Goal: Information Seeking & Learning: Learn about a topic

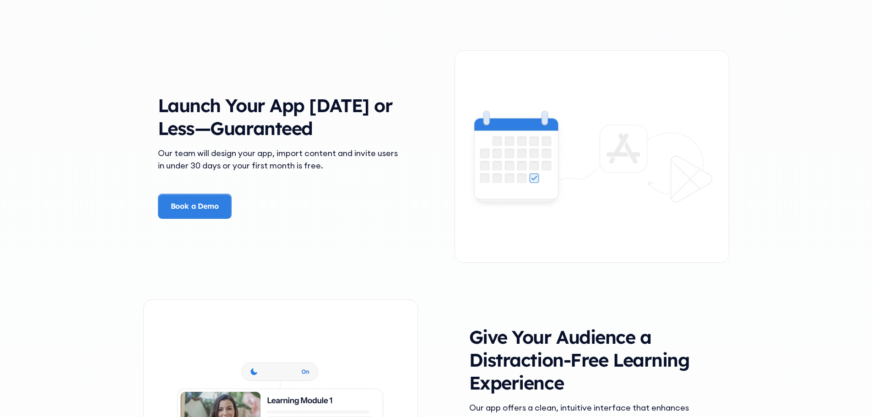
scroll to position [1327, 0]
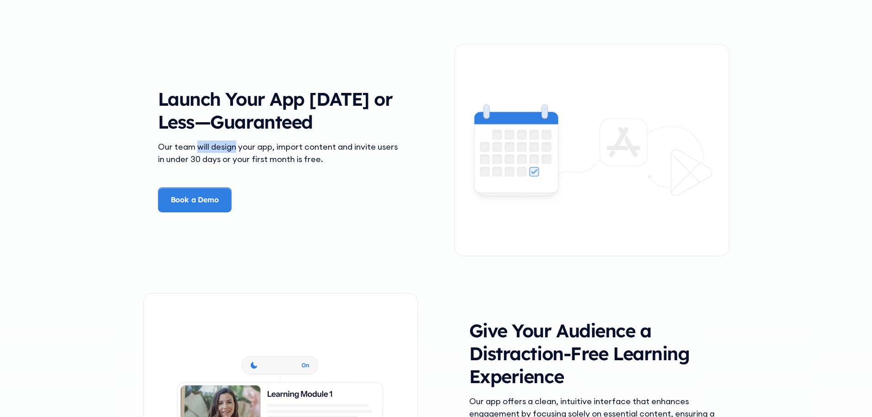
drag, startPoint x: 197, startPoint y: 148, endPoint x: 282, endPoint y: 150, distance: 84.7
click at [280, 150] on div "Our team will design your app, import content and invite users in under 30 days…" at bounding box center [280, 152] width 245 height 25
click at [282, 150] on div "Our team will design your app, import content and invite users in under 30 days…" at bounding box center [280, 152] width 245 height 25
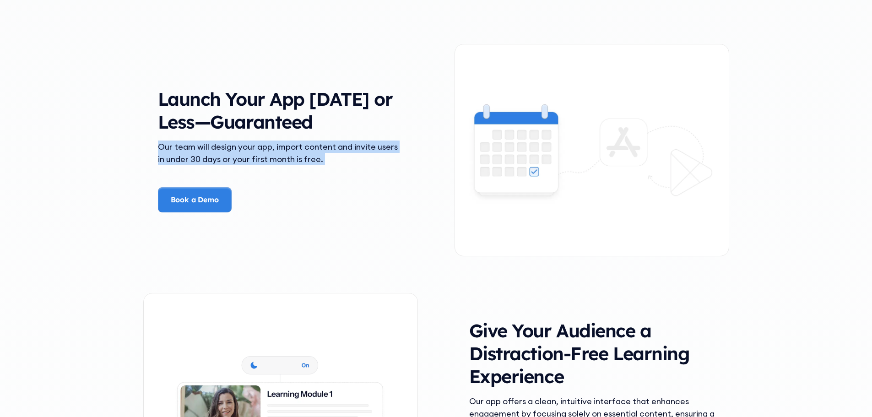
click at [282, 150] on div "Our team will design your app, import content and invite users in under 30 days…" at bounding box center [280, 152] width 245 height 25
click at [304, 157] on div "Our team will design your app, import content and invite users in under 30 days…" at bounding box center [280, 152] width 245 height 25
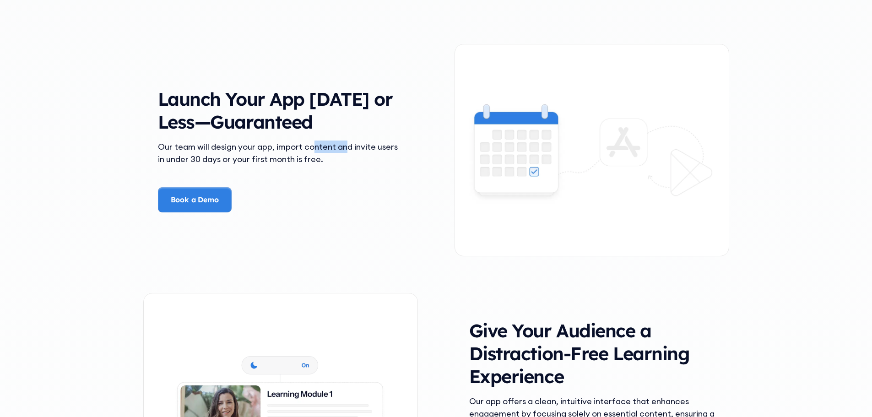
drag, startPoint x: 322, startPoint y: 149, endPoint x: 355, endPoint y: 150, distance: 32.5
click at [353, 150] on div "Our team will design your app, import content and invite users in under 30 days…" at bounding box center [280, 152] width 245 height 25
click at [355, 150] on div "Our team will design your app, import content and invite users in under 30 days…" at bounding box center [280, 152] width 245 height 25
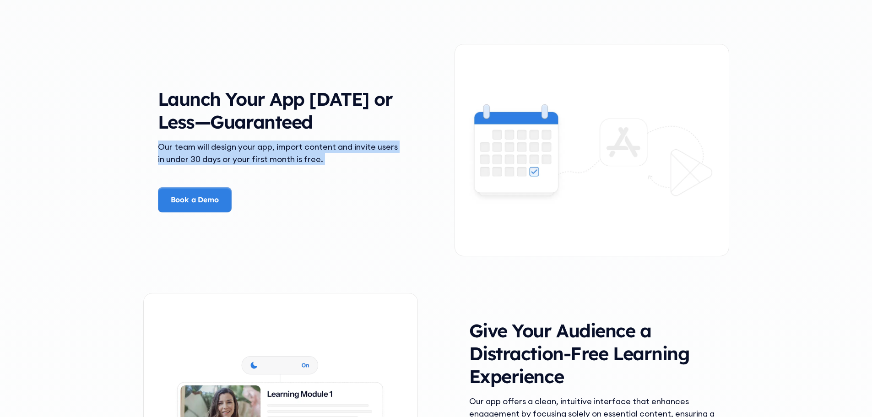
click at [355, 150] on div "Our team will design your app, import content and invite users in under 30 days…" at bounding box center [280, 152] width 245 height 25
click at [336, 159] on div "Our team will design your app, import content and invite users in under 30 days…" at bounding box center [280, 152] width 245 height 25
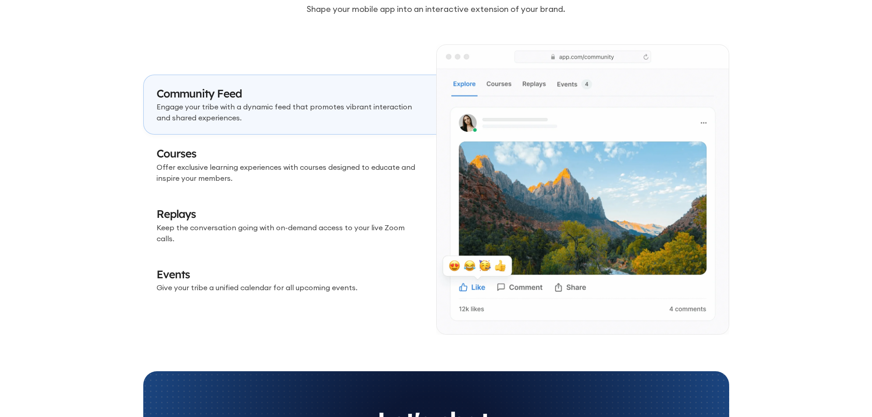
scroll to position [2699, 0]
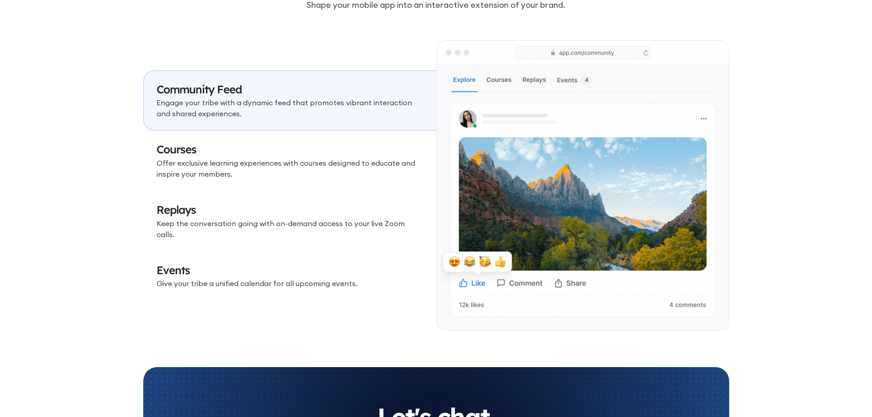
click at [340, 168] on p "Offer exclusive learning experiences with courses designed to educate and inspi…" at bounding box center [289, 168] width 267 height 22
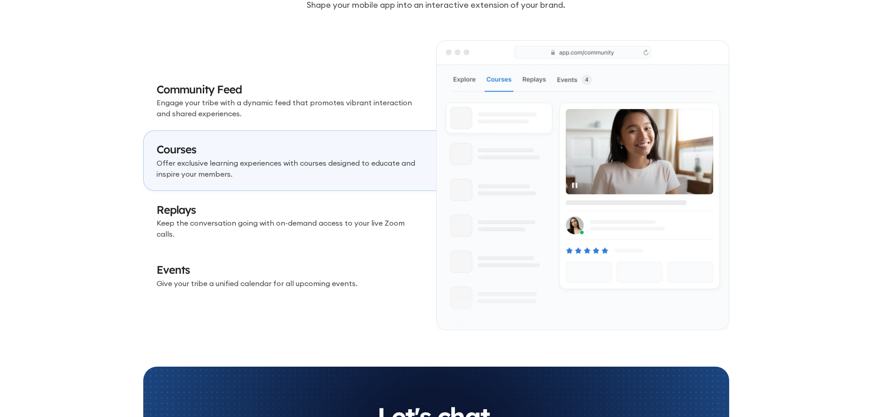
click at [343, 213] on h3 "Replays" at bounding box center [289, 210] width 267 height 16
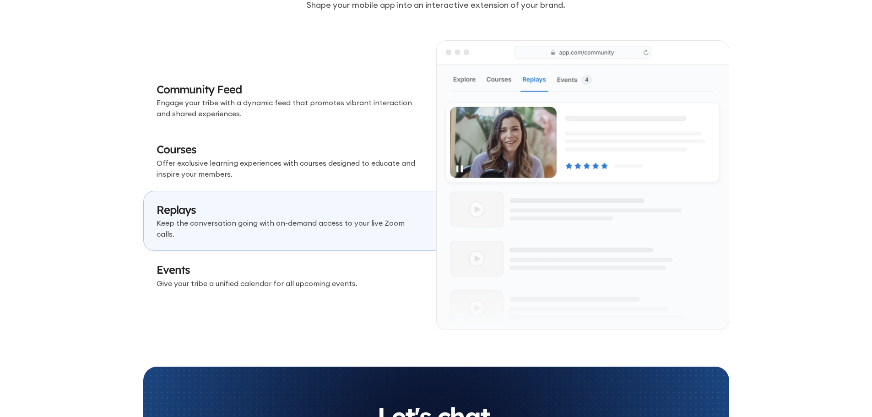
click at [349, 262] on h3 "Events" at bounding box center [289, 270] width 267 height 16
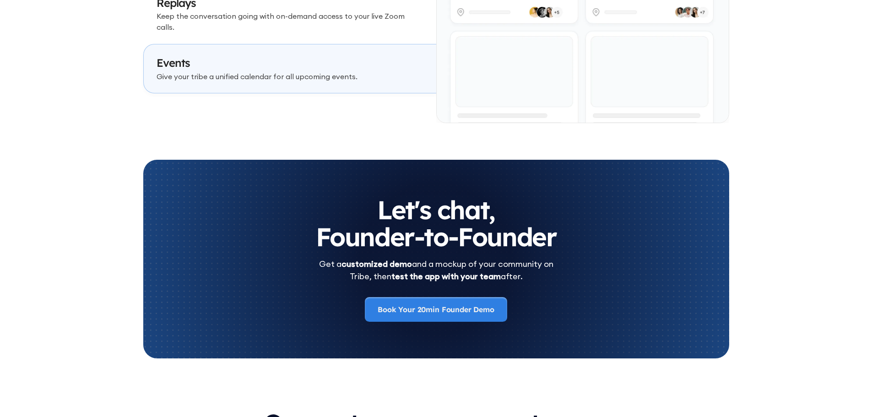
scroll to position [2974, 0]
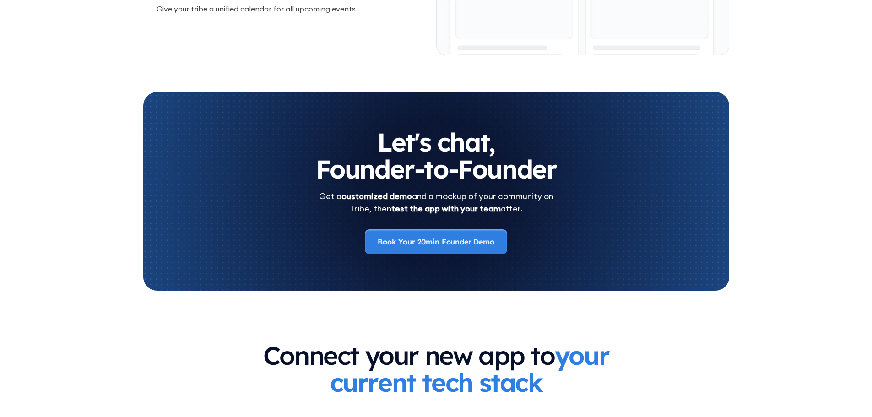
click at [353, 202] on div "Get a customized demo and a mockup of your community on Tribe, then test the ap…" at bounding box center [436, 202] width 234 height 25
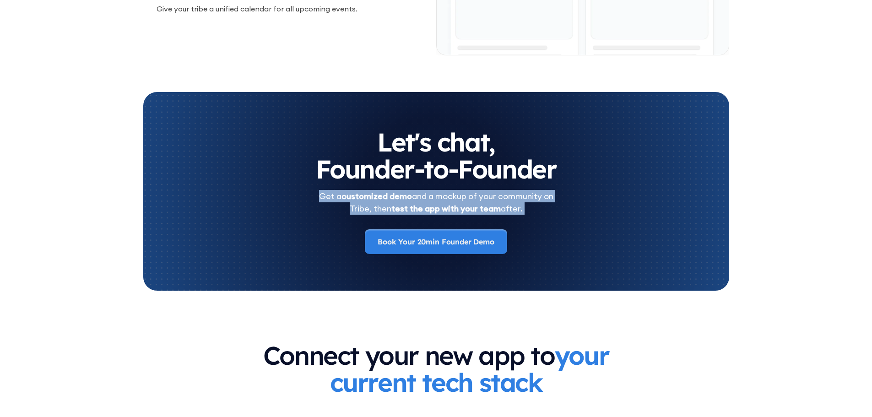
click at [353, 202] on div "Get a customized demo and a mockup of your community on Tribe, then test the ap…" at bounding box center [436, 202] width 234 height 25
click at [331, 215] on div "Let's chat, Founder-to-Founder Get a customized demo and a mockup of your commu…" at bounding box center [436, 191] width 549 height 125
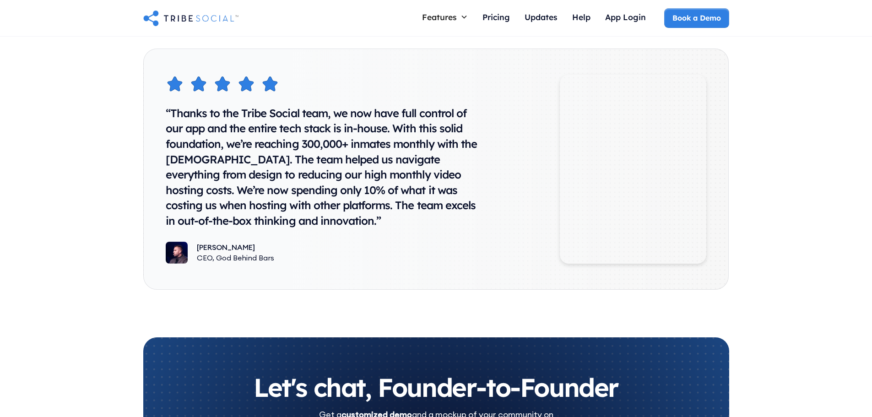
scroll to position [4572, 0]
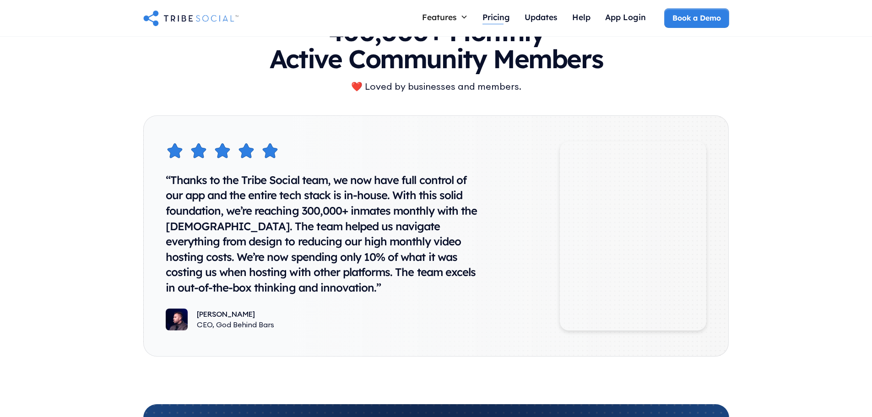
click at [491, 18] on div "Pricing" at bounding box center [495, 17] width 27 height 10
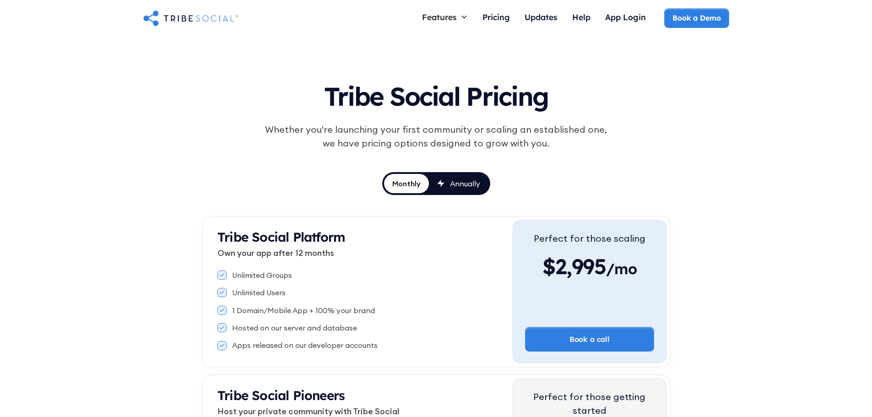
click at [320, 134] on div "Whether you're launching your first community or scaling an established one, we…" at bounding box center [435, 136] width 351 height 27
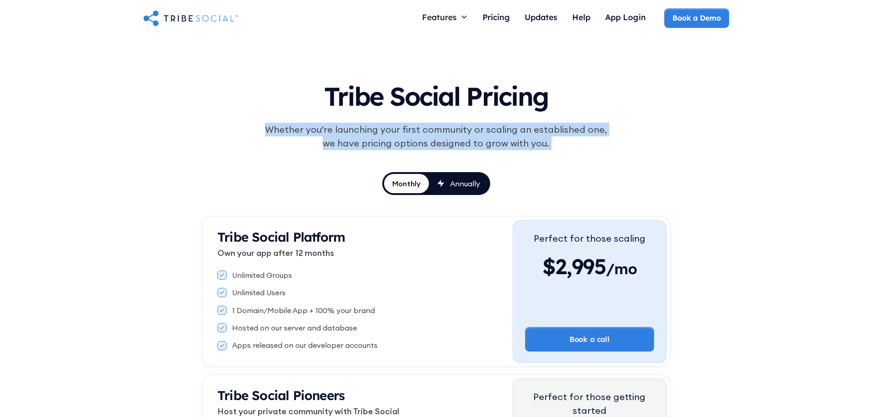
click at [320, 134] on div "Whether you're launching your first community or scaling an established one, we…" at bounding box center [435, 136] width 351 height 27
click at [345, 142] on div "Whether you're launching your first community or scaling an established one, we…" at bounding box center [435, 136] width 351 height 27
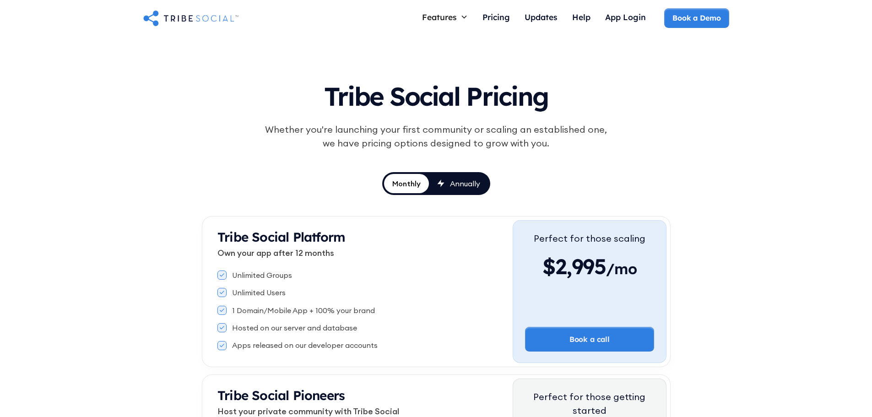
click at [355, 140] on div "Whether you're launching your first community or scaling an established one, we…" at bounding box center [435, 136] width 351 height 27
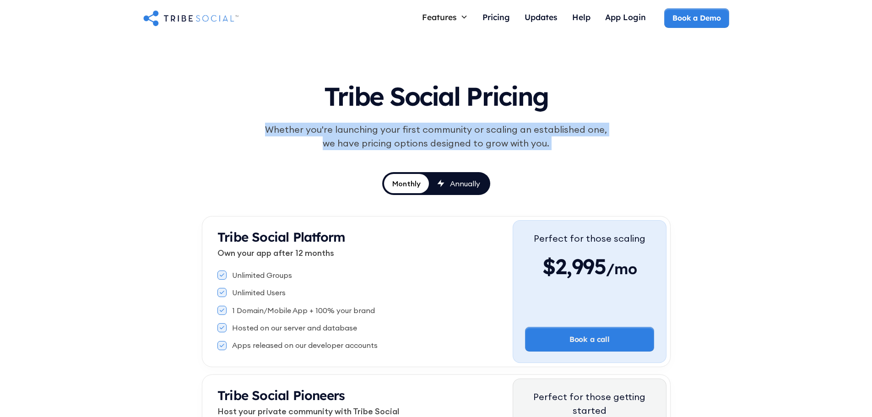
click at [355, 140] on div "Whether you're launching your first community or scaling an established one, we…" at bounding box center [435, 136] width 351 height 27
click at [331, 154] on div "Tribe Social Pricing Whether you're launching your first community or scaling a…" at bounding box center [436, 129] width 425 height 113
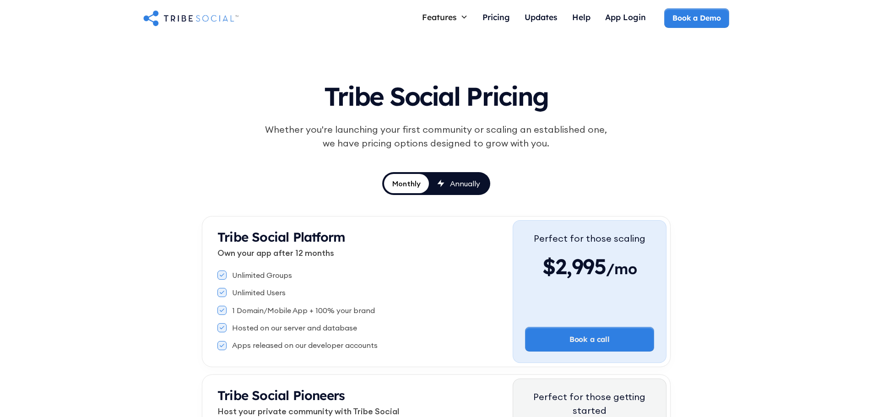
click at [300, 255] on p "Own your app after 12 months" at bounding box center [364, 253] width 295 height 12
click at [316, 189] on div "Tribe Social Pricing Whether you're launching your first community or scaling a…" at bounding box center [436, 290] width 469 height 435
click at [289, 239] on strong "Tribe Social Platform" at bounding box center [281, 237] width 128 height 16
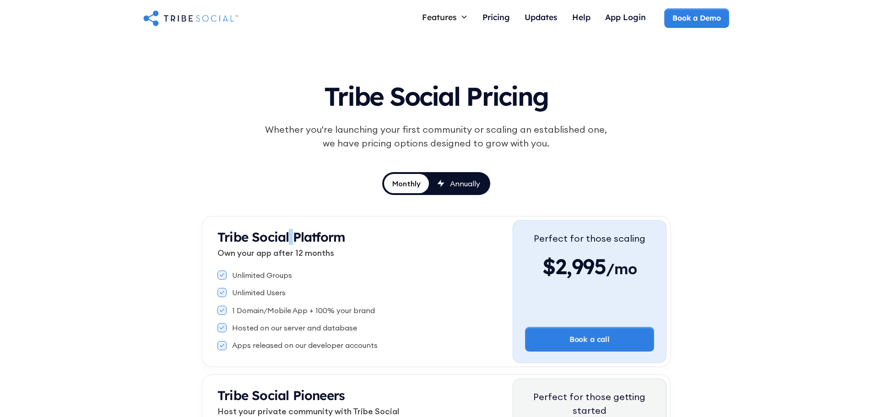
click at [289, 239] on strong "Tribe Social Platform" at bounding box center [281, 237] width 128 height 16
click at [293, 251] on p "Own your app after 12 months" at bounding box center [364, 253] width 295 height 12
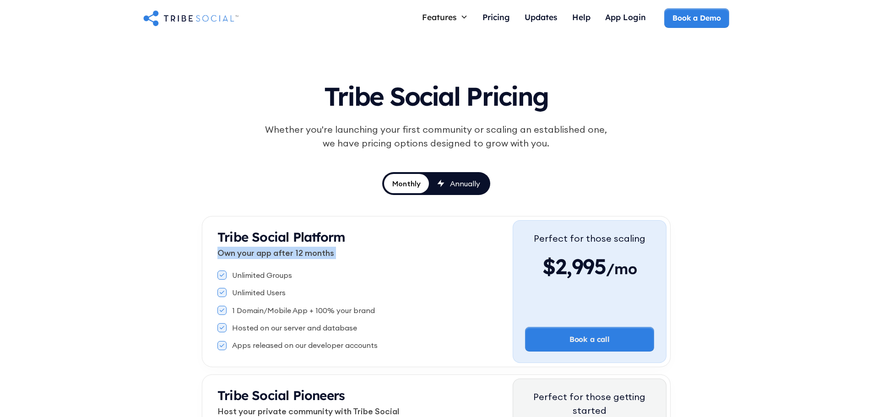
click at [293, 251] on p "Own your app after 12 months" at bounding box center [364, 253] width 295 height 12
click at [277, 277] on div "Unlimited Groups" at bounding box center [262, 275] width 60 height 10
click at [275, 291] on div "Unlimited Users" at bounding box center [259, 292] width 54 height 10
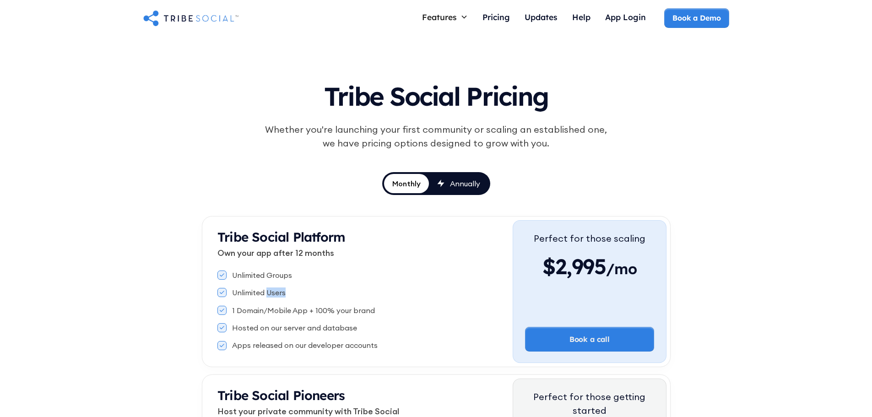
click at [275, 291] on div "Unlimited Users" at bounding box center [259, 292] width 54 height 10
click at [278, 310] on div "1 Domain/Mobile App + 100% your brand" at bounding box center [303, 310] width 143 height 10
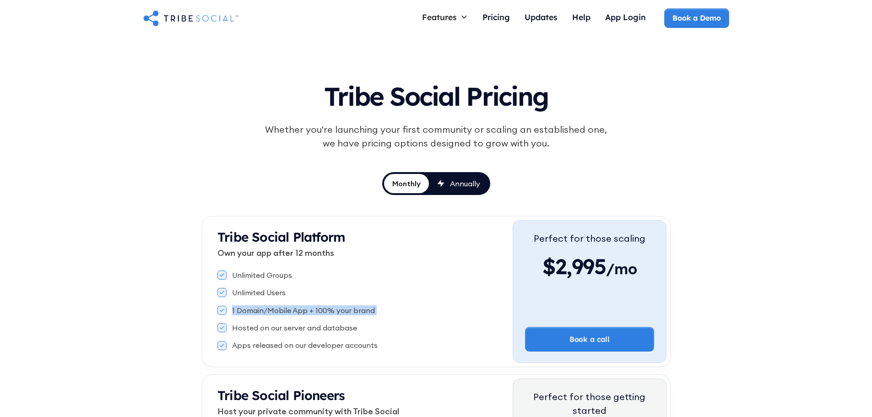
click at [293, 312] on div "1 Domain/Mobile App + 100% your brand" at bounding box center [303, 310] width 143 height 10
drag, startPoint x: 246, startPoint y: 312, endPoint x: 345, endPoint y: 313, distance: 99.7
click at [345, 313] on div "1 Domain/Mobile App + 100% your brand" at bounding box center [303, 310] width 143 height 10
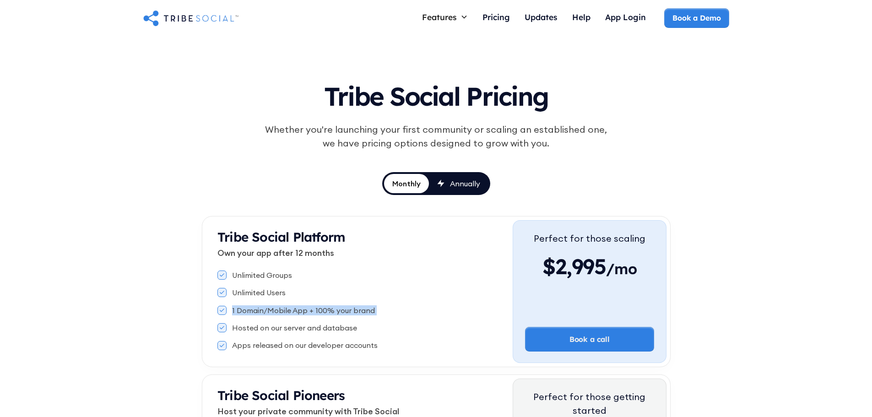
click at [345, 313] on div "1 Domain/Mobile App + 100% your brand" at bounding box center [303, 310] width 143 height 10
click at [377, 313] on div "1 Domain/Mobile App + 100% your brand" at bounding box center [364, 310] width 295 height 10
click at [334, 330] on div "Hosted on our server and database" at bounding box center [294, 328] width 125 height 10
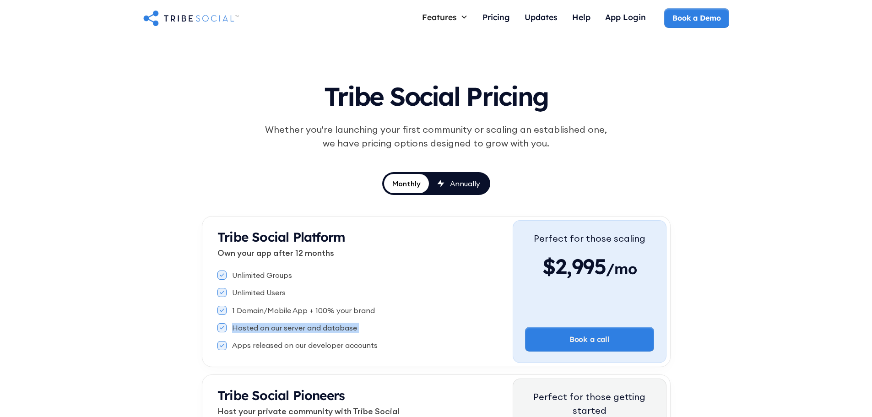
click at [369, 328] on div "Hosted on our server and database" at bounding box center [364, 328] width 295 height 10
drag, startPoint x: 326, startPoint y: 325, endPoint x: 234, endPoint y: 326, distance: 91.5
click at [234, 326] on div "Hosted on our server and database" at bounding box center [364, 328] width 295 height 10
click at [234, 326] on div "Hosted on our server and database" at bounding box center [294, 328] width 125 height 10
click at [264, 343] on div "Apps released on our developer accounts" at bounding box center [304, 345] width 145 height 10
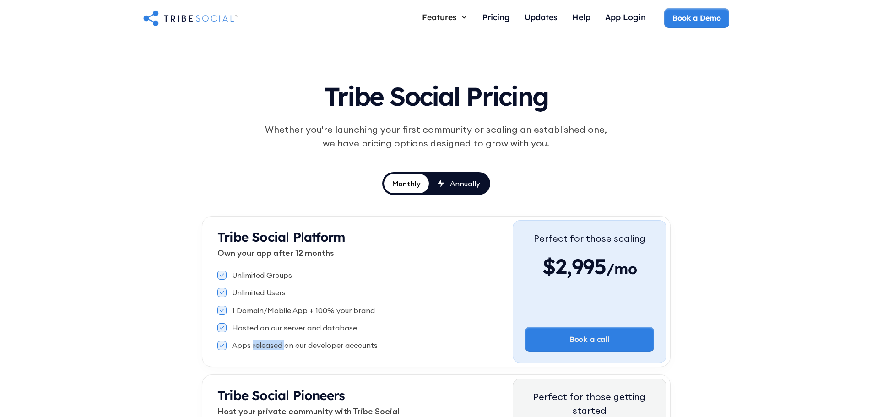
click at [264, 343] on div "Apps released on our developer accounts" at bounding box center [304, 345] width 145 height 10
click at [360, 342] on div "Apps released on our developer accounts" at bounding box center [304, 345] width 145 height 10
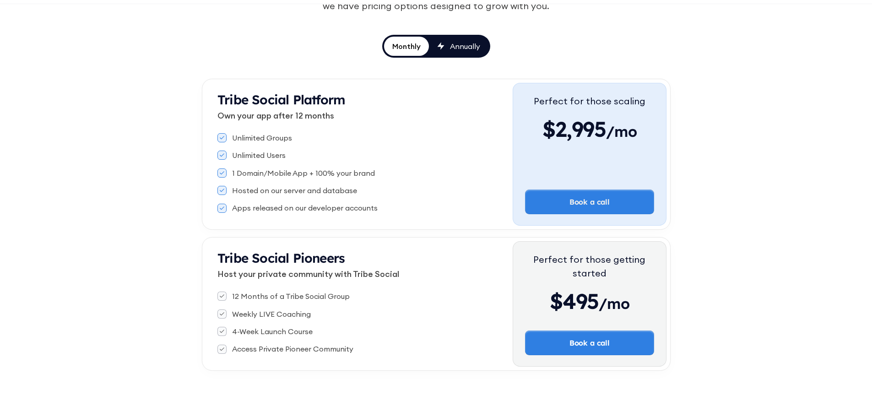
scroll to position [92, 0]
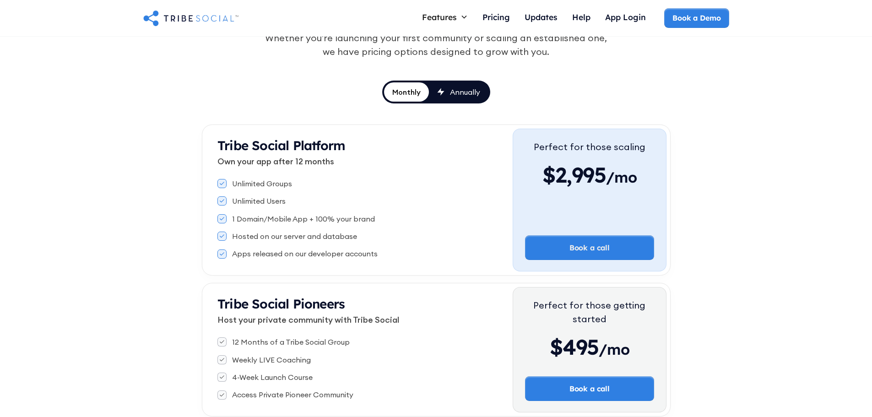
click at [464, 91] on div "Annually" at bounding box center [465, 92] width 30 height 10
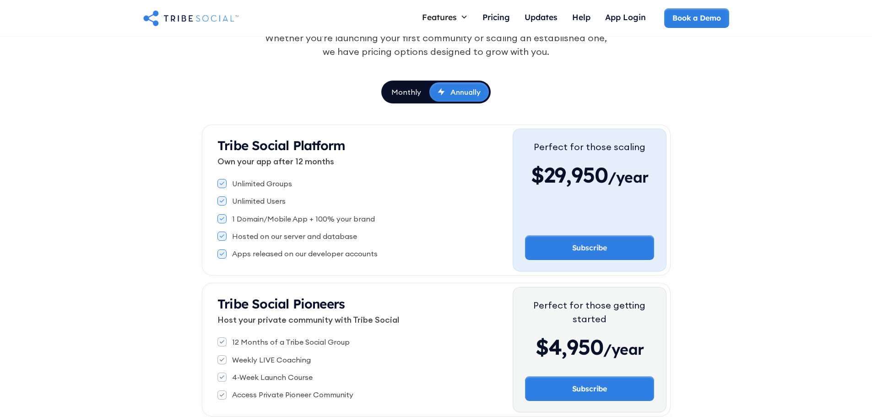
click at [403, 98] on link "Monthly" at bounding box center [406, 91] width 46 height 19
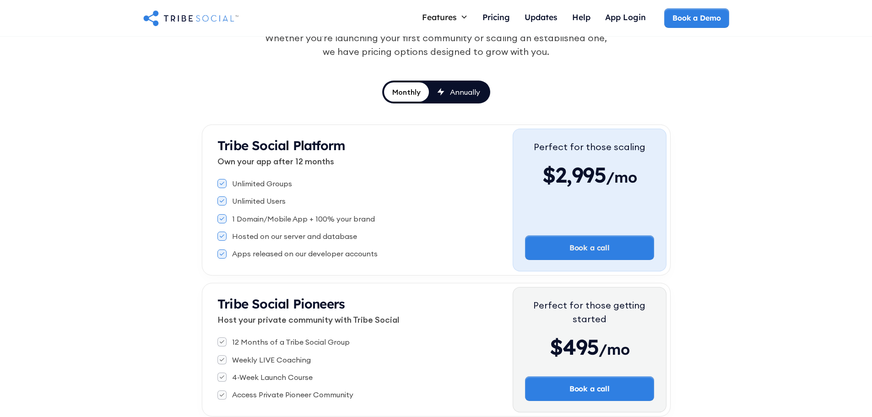
click at [468, 97] on div "Annually" at bounding box center [465, 92] width 30 height 10
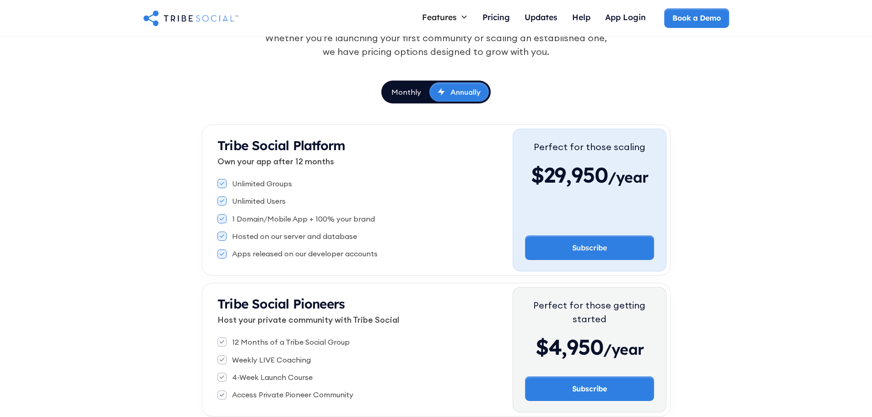
click at [404, 102] on div "Monthly Annually" at bounding box center [435, 92] width 109 height 23
click at [412, 96] on div "Monthly" at bounding box center [406, 92] width 30 height 10
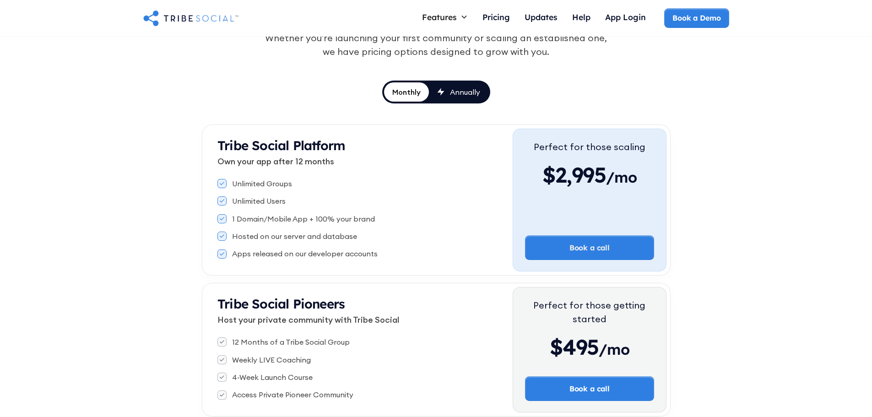
click at [452, 95] on div "Annually" at bounding box center [465, 92] width 30 height 10
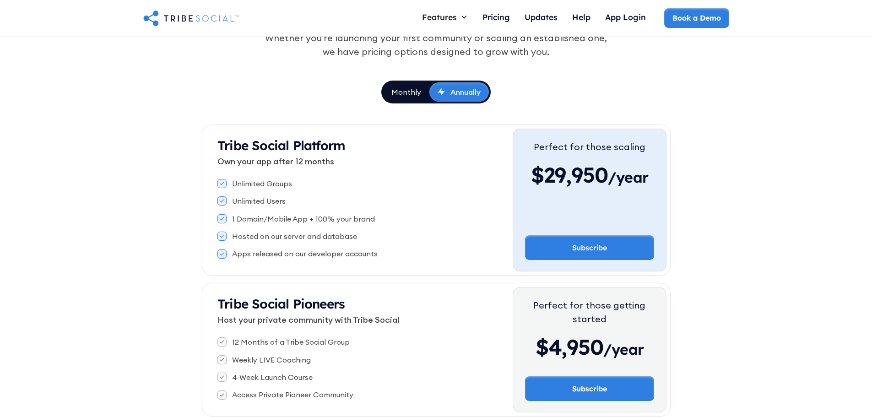
click at [409, 95] on div "Monthly" at bounding box center [406, 92] width 30 height 10
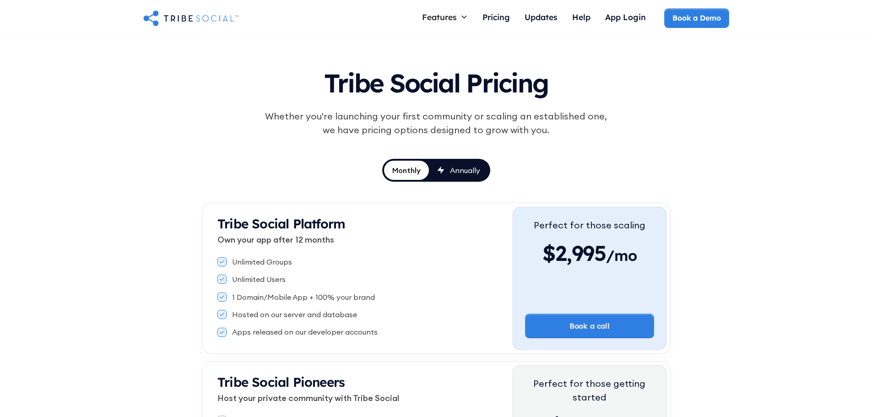
scroll to position [0, 0]
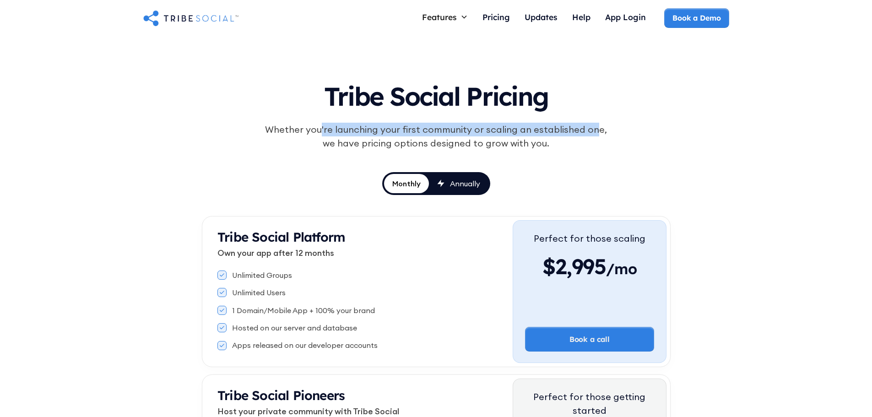
drag, startPoint x: 319, startPoint y: 128, endPoint x: 585, endPoint y: 130, distance: 265.8
click at [585, 130] on div "Whether you're launching your first community or scaling an established one, we…" at bounding box center [435, 136] width 351 height 27
drag, startPoint x: 598, startPoint y: 129, endPoint x: 442, endPoint y: 125, distance: 155.6
click at [442, 125] on div "Whether you're launching your first community or scaling an established one, we…" at bounding box center [435, 136] width 351 height 27
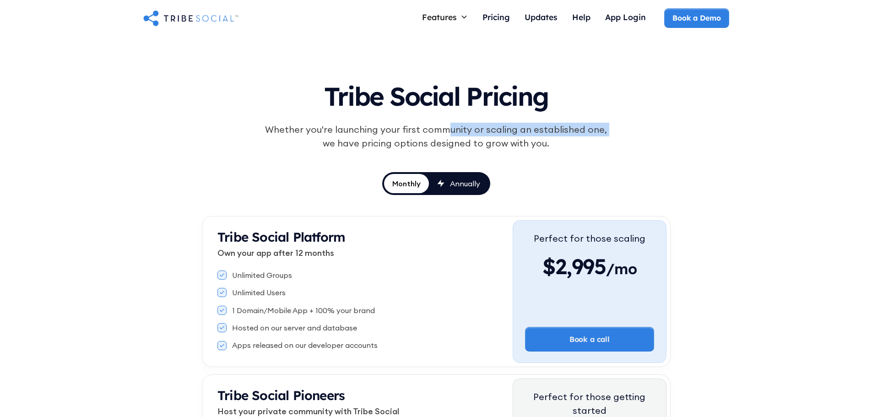
click at [442, 125] on div "Whether you're launching your first community or scaling an established one, we…" at bounding box center [435, 136] width 351 height 27
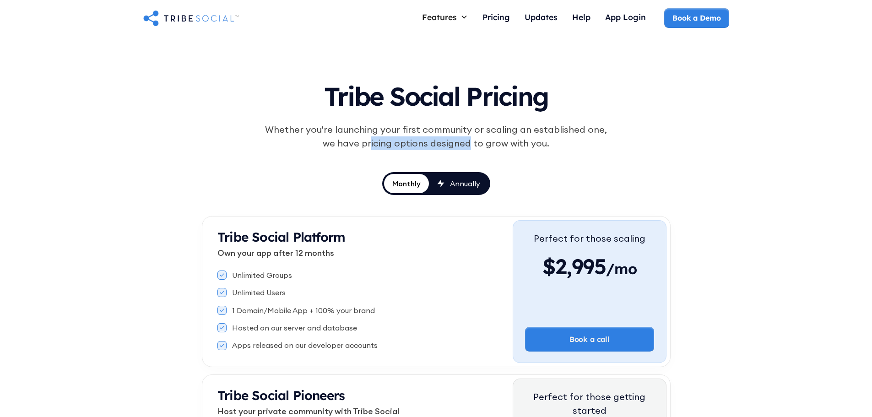
drag, startPoint x: 383, startPoint y: 140, endPoint x: 488, endPoint y: 142, distance: 104.8
click at [484, 141] on div "Whether you're launching your first community or scaling an established one, we…" at bounding box center [435, 136] width 351 height 27
click at [488, 142] on div "Whether you're launching your first community or scaling an established one, we…" at bounding box center [435, 136] width 351 height 27
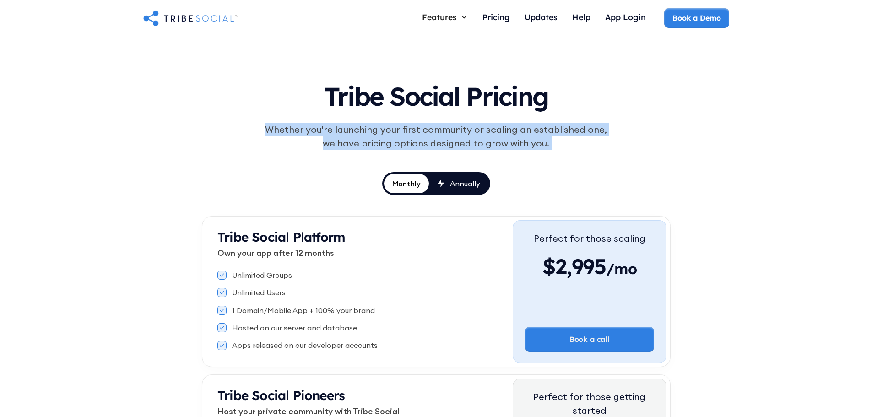
click at [488, 142] on div "Whether you're launching your first community or scaling an established one, we…" at bounding box center [435, 136] width 351 height 27
click at [505, 143] on div "Whether you're launching your first community or scaling an established one, we…" at bounding box center [435, 136] width 351 height 27
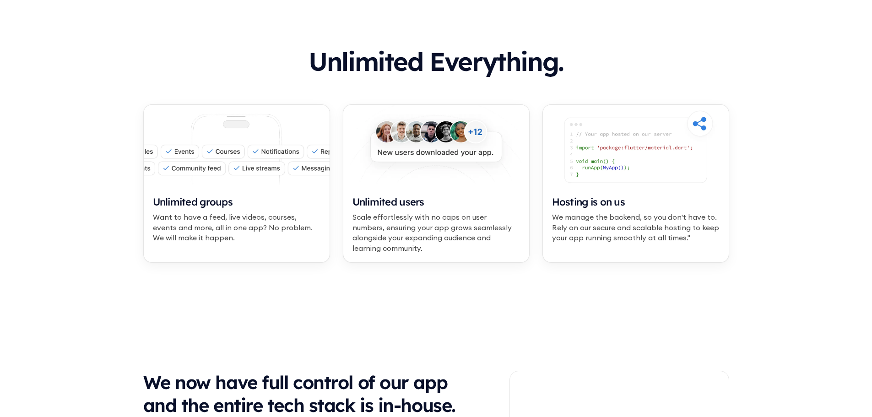
scroll to position [549, 0]
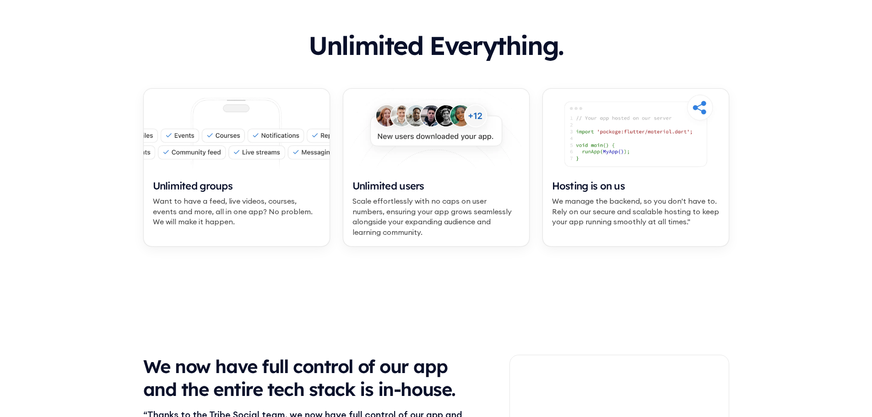
drag, startPoint x: 481, startPoint y: 211, endPoint x: 426, endPoint y: 199, distance: 57.2
click at [426, 199] on div "Scale effortlessly with no caps on user numbers, ensuring your app grows seamle…" at bounding box center [435, 216] width 167 height 41
click at [402, 200] on div "Scale effortlessly with no caps on user numbers, ensuring your app grows seamle…" at bounding box center [435, 216] width 167 height 41
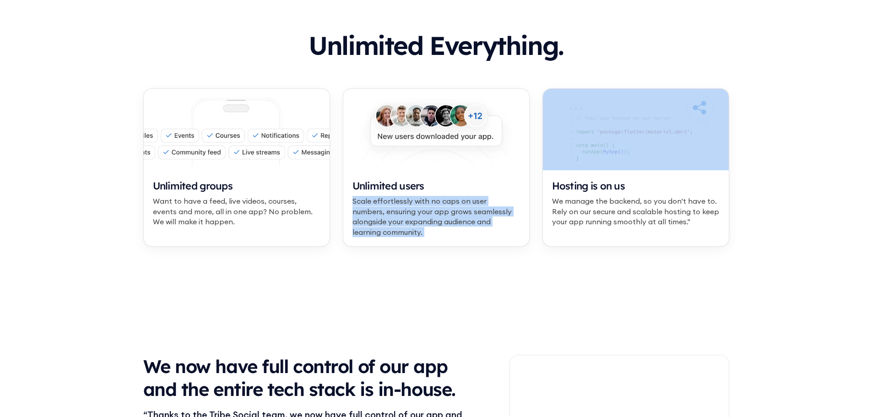
click at [402, 200] on div "Scale effortlessly with no caps on user numbers, ensuring your app grows seamle…" at bounding box center [435, 216] width 167 height 41
click at [402, 216] on div "Scale effortlessly with no caps on user numbers, ensuring your app grows seamle…" at bounding box center [435, 216] width 167 height 41
click at [495, 228] on div "Scale effortlessly with no caps on user numbers, ensuring your app grows seamle…" at bounding box center [435, 216] width 167 height 41
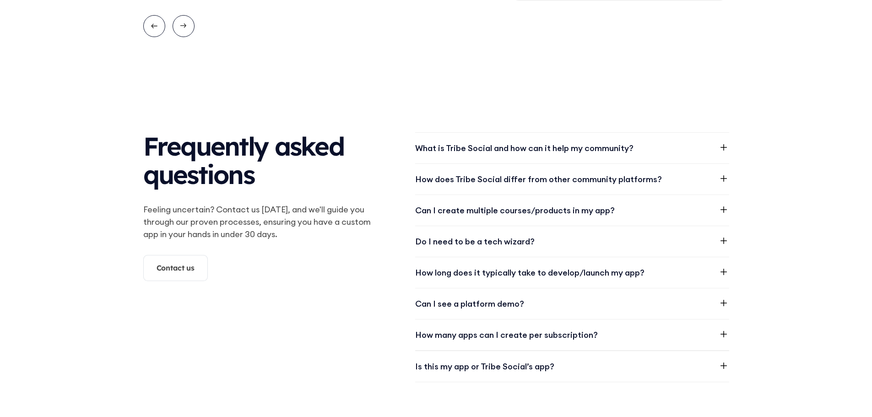
scroll to position [1144, 0]
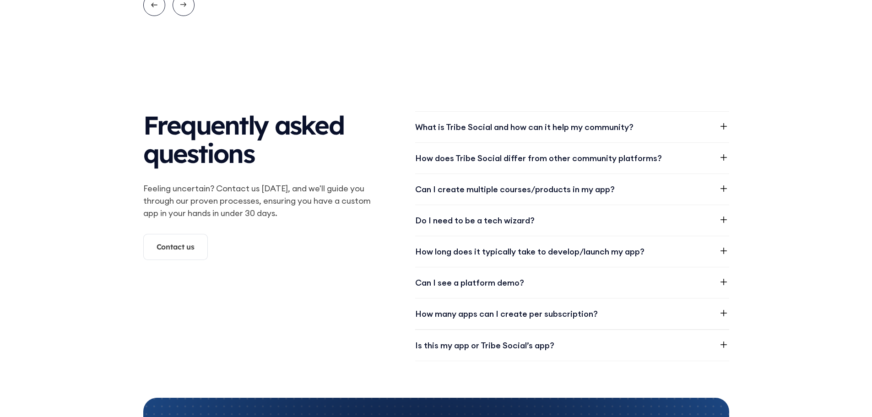
click at [469, 129] on div "What is Tribe Social and how can it help my community?" at bounding box center [524, 127] width 218 height 12
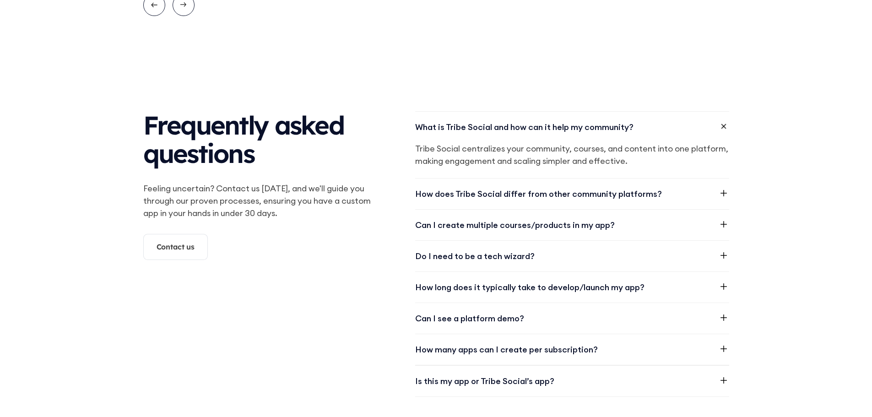
click at [435, 148] on p "Tribe Social centralizes your community, courses, and content into one platform…" at bounding box center [572, 154] width 314 height 25
click at [463, 146] on p "Tribe Social centralizes your community, courses, and content into one platform…" at bounding box center [572, 154] width 314 height 25
drag, startPoint x: 477, startPoint y: 147, endPoint x: 582, endPoint y: 153, distance: 104.9
click at [582, 153] on p "Tribe Social centralizes your community, courses, and content into one platform…" at bounding box center [572, 154] width 314 height 25
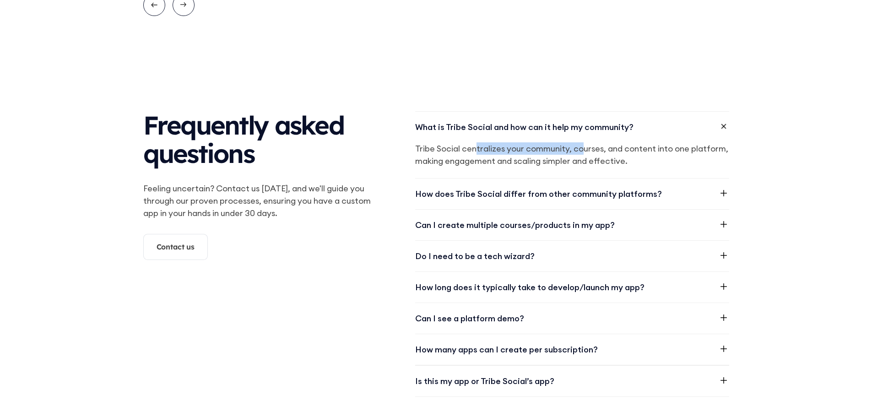
click at [582, 154] on p "Tribe Social centralizes your community, courses, and content into one platform…" at bounding box center [572, 154] width 314 height 25
drag, startPoint x: 581, startPoint y: 149, endPoint x: 651, endPoint y: 149, distance: 69.5
click at [651, 149] on p "Tribe Social centralizes your community, courses, and content into one platform…" at bounding box center [572, 154] width 314 height 25
click at [650, 149] on p "Tribe Social centralizes your community, courses, and content into one platform…" at bounding box center [572, 154] width 314 height 25
drag, startPoint x: 674, startPoint y: 150, endPoint x: 566, endPoint y: 148, distance: 107.5
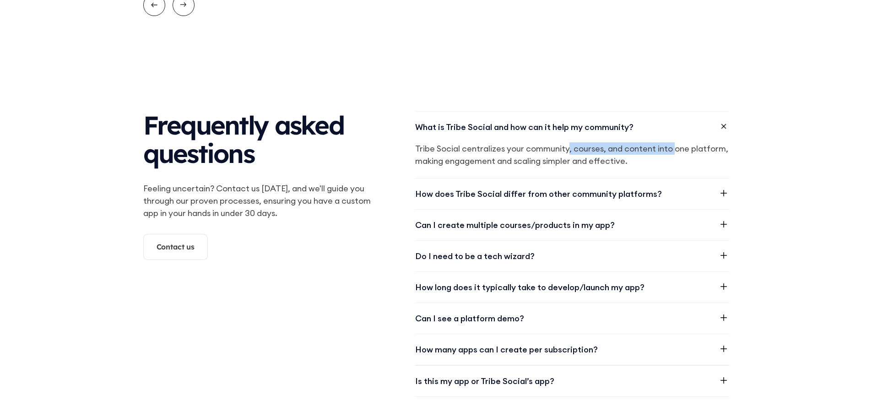
click at [566, 148] on p "Tribe Social centralizes your community, courses, and content into one platform…" at bounding box center [572, 154] width 314 height 25
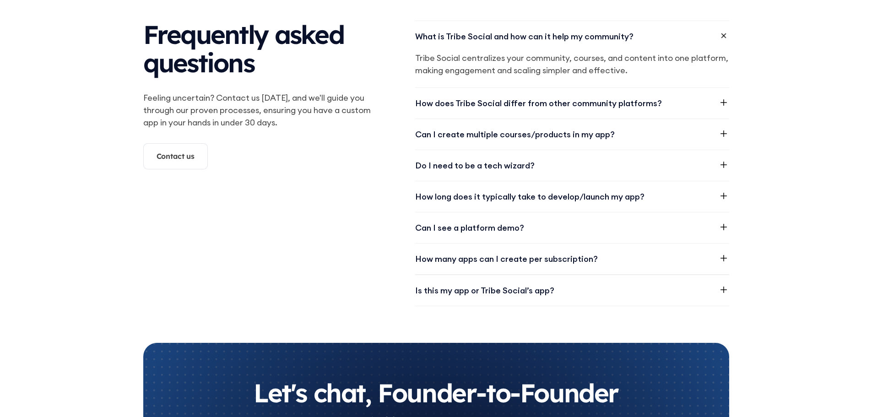
scroll to position [1235, 0]
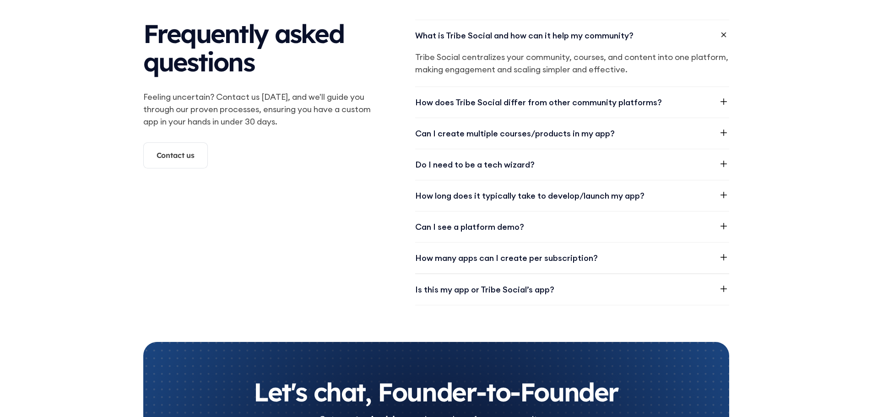
click at [517, 172] on div "Do I need to be a tech wizard?" at bounding box center [572, 164] width 314 height 31
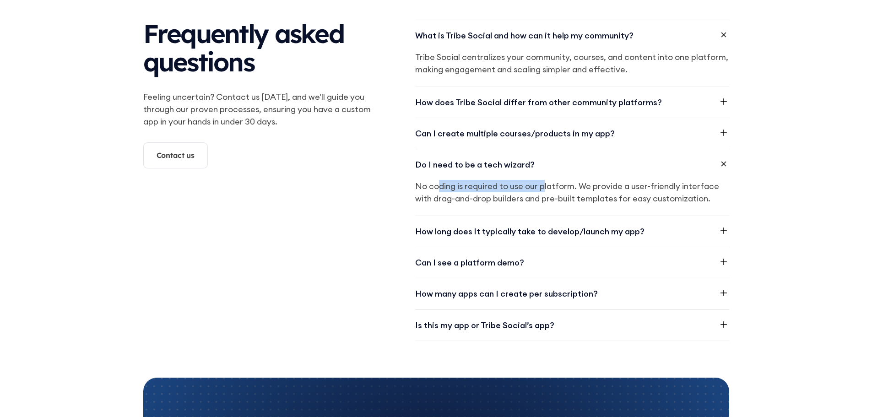
drag, startPoint x: 439, startPoint y: 184, endPoint x: 544, endPoint y: 191, distance: 105.5
click at [544, 191] on p "No coding is required to use our platform. We provide a user-friendly interface…" at bounding box center [572, 192] width 314 height 25
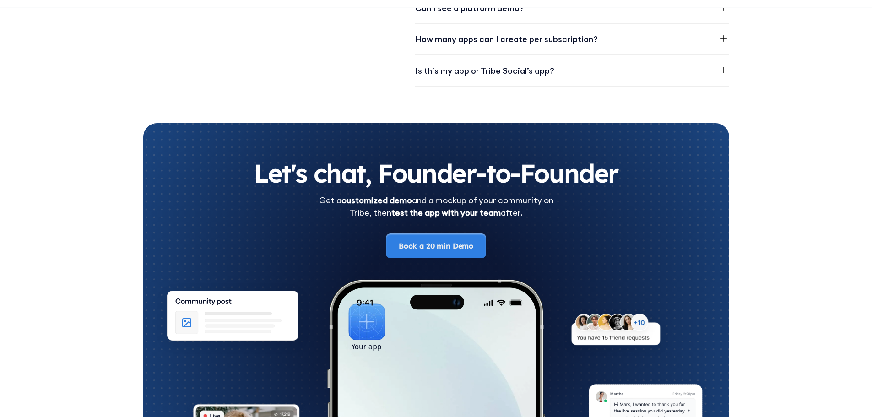
scroll to position [1392, 0]
